Goal: Transaction & Acquisition: Purchase product/service

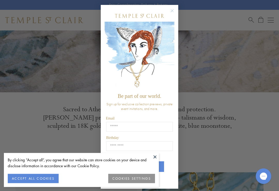
scroll to position [106, 0]
click at [174, 13] on circle "Close dialog" at bounding box center [172, 11] width 6 height 6
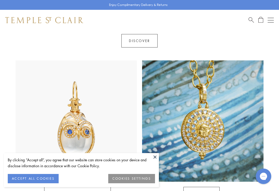
scroll to position [223, 0]
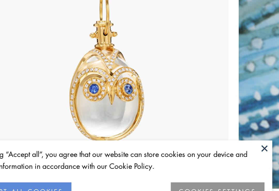
click at [108, 174] on button "COOKIES SETTINGS" at bounding box center [131, 178] width 47 height 9
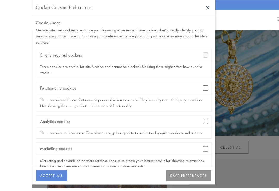
scroll to position [264, 0]
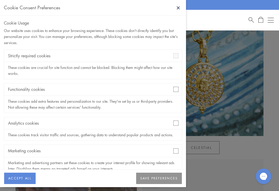
click at [163, 184] on button "SAVE PREFERENCES" at bounding box center [159, 178] width 46 height 11
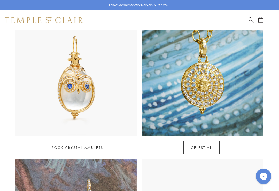
click at [81, 142] on link "Rock Crystal Amulets" at bounding box center [77, 148] width 67 height 13
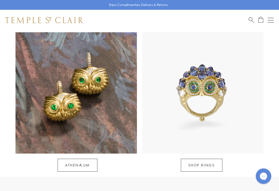
scroll to position [392, 0]
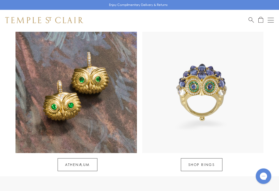
click at [51, 109] on img at bounding box center [77, 93] width 122 height 122
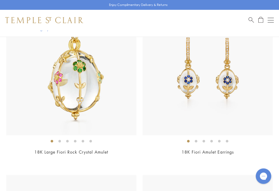
scroll to position [772, 0]
click at [235, 78] on img at bounding box center [208, 70] width 130 height 130
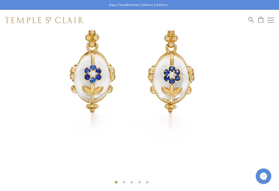
scroll to position [107, 0]
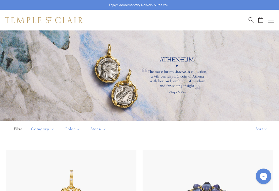
click at [257, 50] on div at bounding box center [139, 76] width 279 height 91
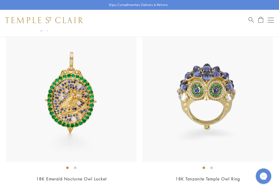
scroll to position [119, 0]
click at [232, 88] on img at bounding box center [208, 97] width 130 height 130
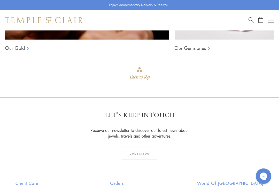
scroll to position [698, 0]
click at [143, 75] on div "Back to Top" at bounding box center [140, 77] width 20 height 9
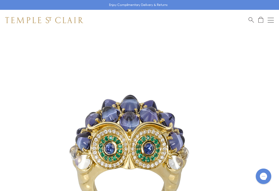
click at [38, 54] on img at bounding box center [132, 163] width 264 height 264
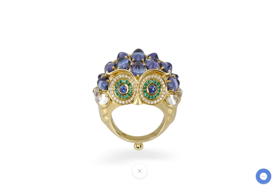
scroll to position [8, 0]
